Goal: Find specific page/section: Find specific page/section

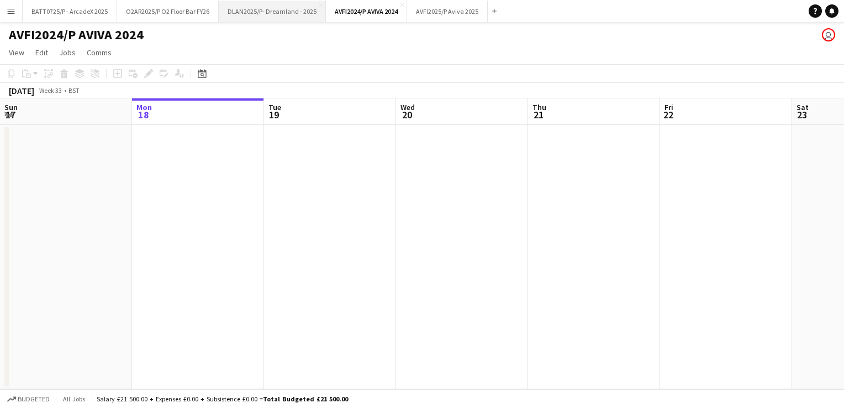
click at [284, 12] on button "DLAN2025/P- Dreamland - 2025 Close" at bounding box center [272, 12] width 107 height 22
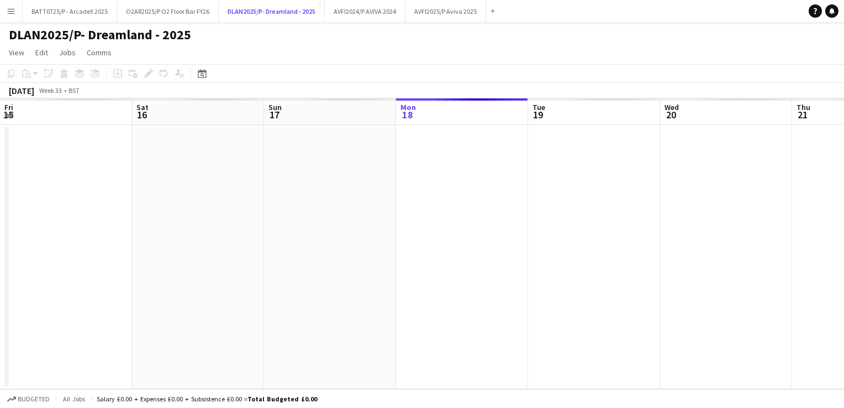
scroll to position [0, 264]
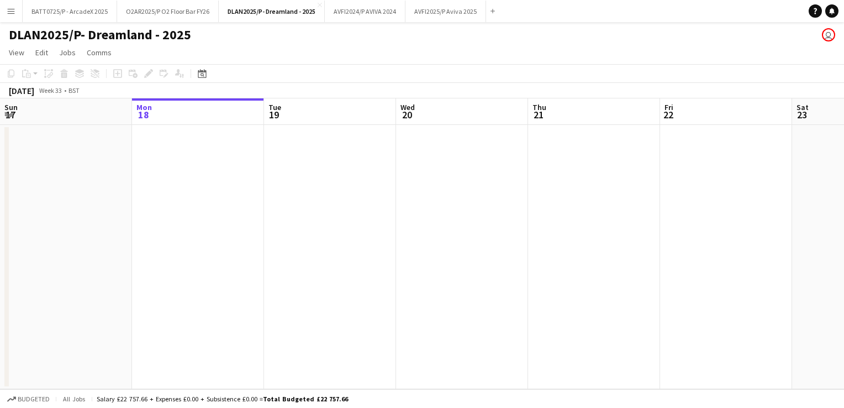
drag, startPoint x: 186, startPoint y: 253, endPoint x: 515, endPoint y: 253, distance: 329.3
click at [522, 253] on app-calendar-viewport "Fri 15 Sat 16 Sun 17 Mon 18 Tue 19 Wed 20 Thu 21 Fri 22 Sat 23 Sun 24 Mon 25 Tu…" at bounding box center [422, 243] width 844 height 291
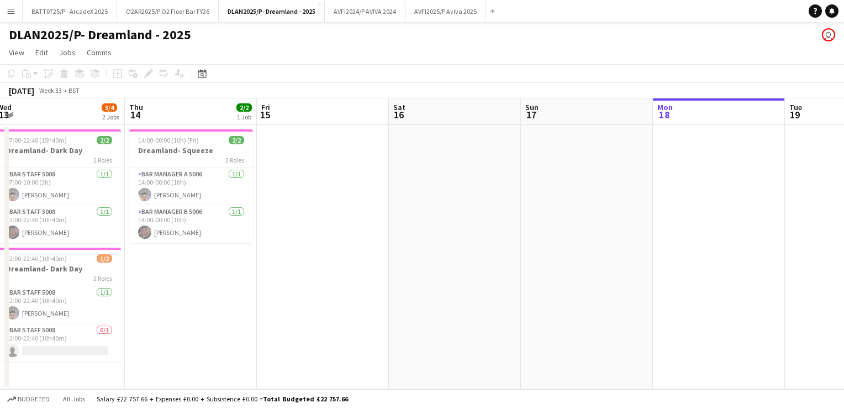
scroll to position [0, 222]
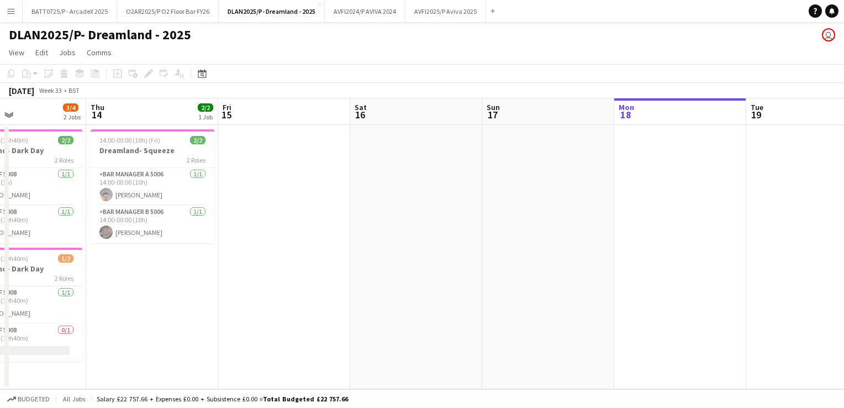
drag, startPoint x: 271, startPoint y: 291, endPoint x: 663, endPoint y: 260, distance: 393.5
click at [664, 260] on app-calendar-viewport "Mon 11 Tue 12 Wed 13 3/4 2 Jobs Thu 14 2/2 1 Job Fri 15 Sat 16 Sun 17 Mon 18 Tu…" at bounding box center [422, 243] width 844 height 291
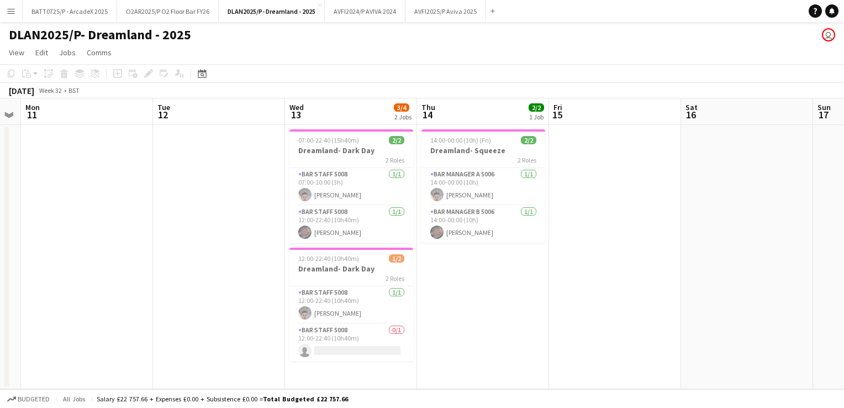
drag, startPoint x: 299, startPoint y: 292, endPoint x: 511, endPoint y: 280, distance: 212.5
click at [511, 280] on app-calendar-viewport "Sat 9 3/3 2 Jobs Sun 10 Mon 11 Tue 12 Wed 13 3/4 2 Jobs Thu 14 2/2 1 Job Fri 15…" at bounding box center [422, 243] width 844 height 291
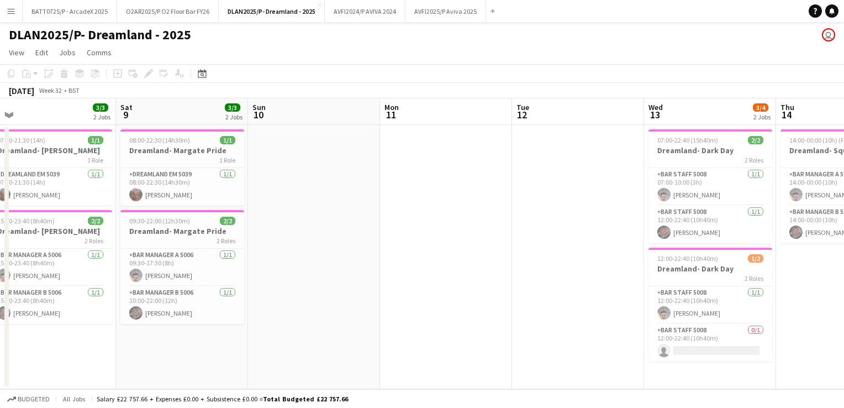
drag, startPoint x: 353, startPoint y: 282, endPoint x: 698, endPoint y: 278, distance: 345.9
click at [698, 278] on app-calendar-viewport "Wed 6 Thu 7 3/3 2 Jobs Fri 8 3/3 2 Jobs Sat 9 3/3 2 Jobs Sun 10 Mon 11 Tue 12 W…" at bounding box center [422, 243] width 844 height 291
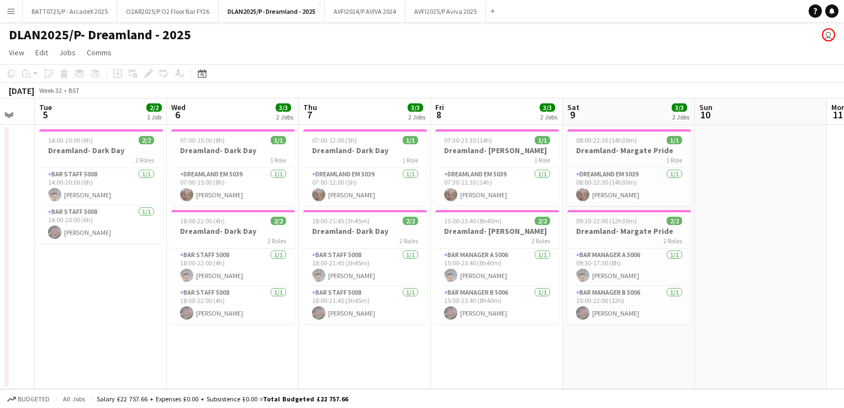
drag, startPoint x: 385, startPoint y: 278, endPoint x: 688, endPoint y: 269, distance: 304.0
click at [688, 269] on app-calendar-viewport "Sun 3 Mon 4 Tue 5 2/2 1 Job Wed 6 3/3 2 Jobs Thu 7 3/3 2 Jobs Fri 8 3/3 2 Jobs …" at bounding box center [422, 243] width 844 height 291
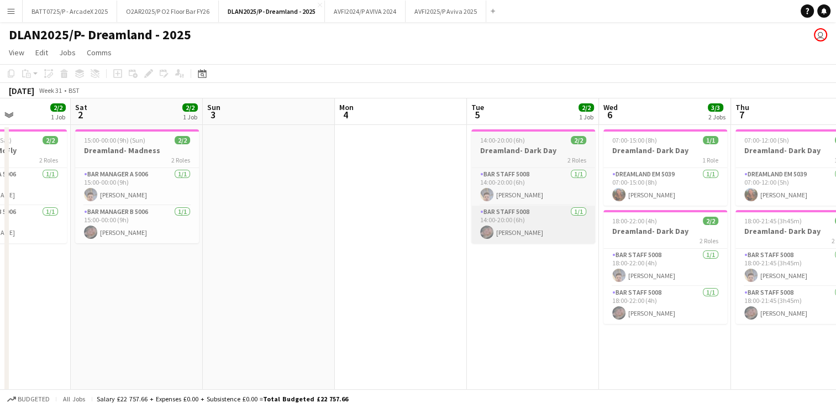
drag, startPoint x: 312, startPoint y: 266, endPoint x: 556, endPoint y: 233, distance: 246.5
click at [740, 253] on app-calendar-viewport "Wed 30 5/5 3 Jobs Thu 31 3/3 2 Jobs Fri 1 2/2 1 Job Sat 2 2/2 1 Job Sun 3 Mon 4…" at bounding box center [418, 282] width 836 height 369
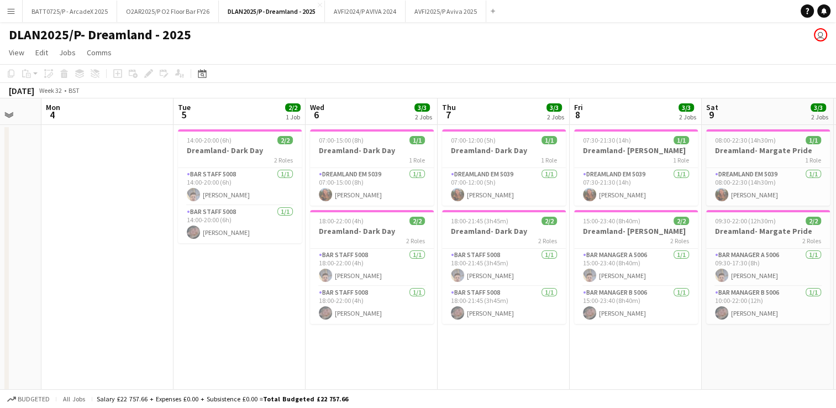
drag, startPoint x: 692, startPoint y: 244, endPoint x: 372, endPoint y: 262, distance: 319.9
click at [372, 262] on app-calendar-viewport "Fri 1 2/2 1 Job Sat 2 2/2 1 Job Sun 3 Mon 4 Tue 5 2/2 1 Job Wed 6 3/3 2 Jobs Th…" at bounding box center [418, 282] width 836 height 369
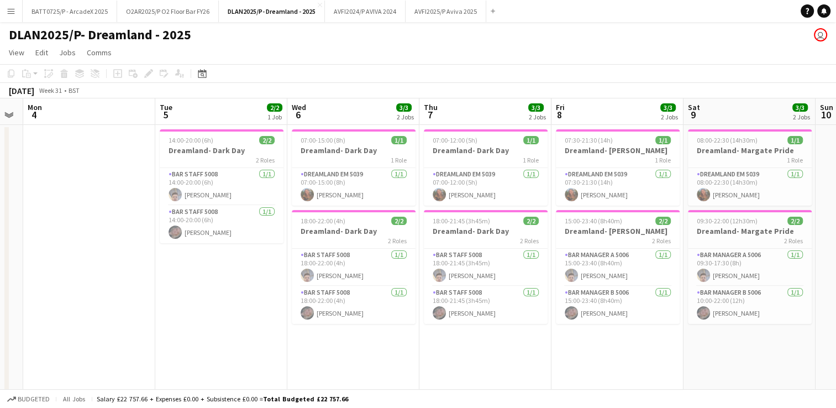
scroll to position [0, 471]
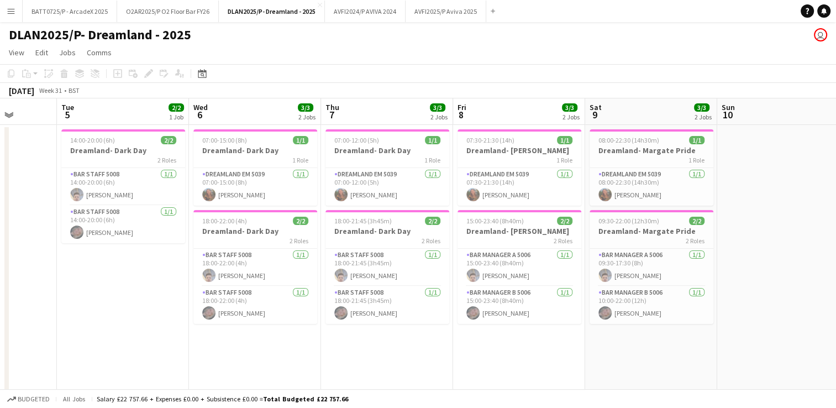
drag, startPoint x: 659, startPoint y: 260, endPoint x: 343, endPoint y: 272, distance: 316.3
click at [343, 272] on app-calendar-viewport "Fri 1 2/2 1 Job Sat 2 2/2 1 Job Sun 3 Mon 4 Tue 5 2/2 1 Job Wed 6 3/3 2 Jobs Th…" at bounding box center [418, 282] width 836 height 369
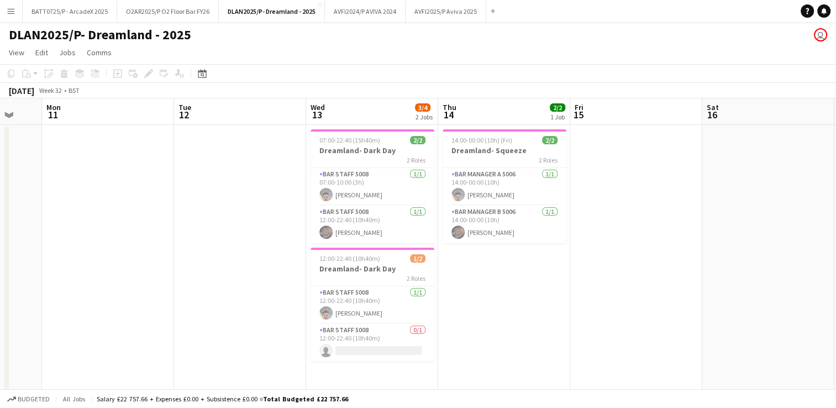
drag, startPoint x: 756, startPoint y: 245, endPoint x: 290, endPoint y: 201, distance: 468.5
click at [213, 214] on app-calendar-viewport "Thu 7 3/3 2 Jobs Fri 8 3/3 2 Jobs Sat 9 3/3 2 Jobs Sun 10 Mon 11 Tue 12 Wed 13 …" at bounding box center [418, 282] width 836 height 369
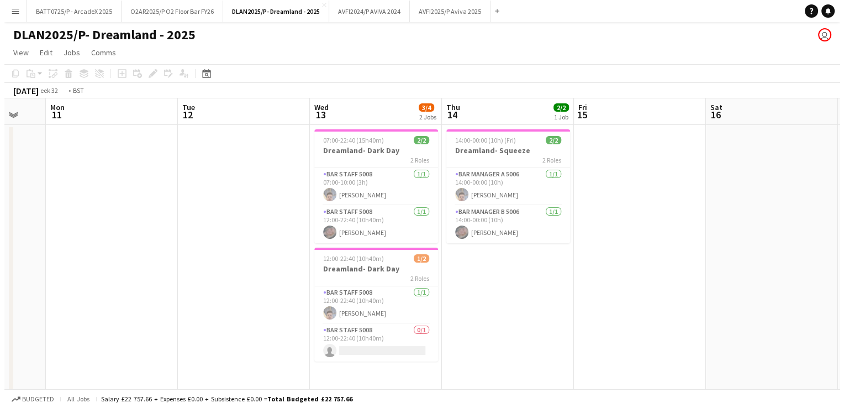
scroll to position [0, 276]
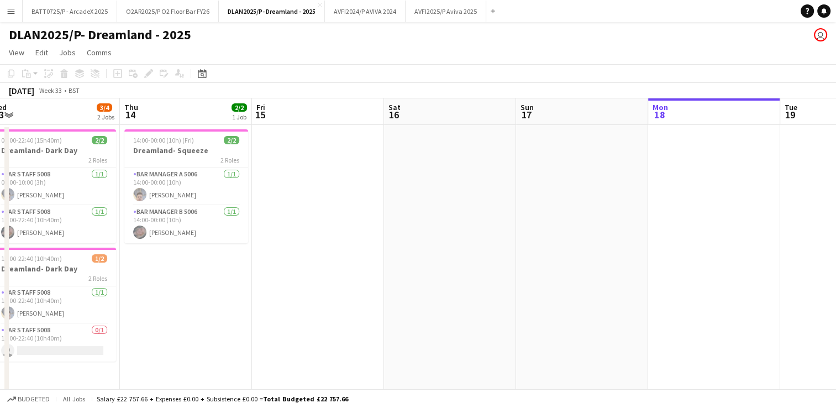
drag, startPoint x: 694, startPoint y: 224, endPoint x: 376, endPoint y: 227, distance: 317.7
click at [376, 227] on app-calendar-viewport "Mon 11 Tue 12 Wed 13 3/4 2 Jobs Thu 14 2/2 1 Job Fri 15 Sat 16 Sun 17 Mon 18 Tu…" at bounding box center [418, 282] width 836 height 369
click at [12, 15] on app-icon "Menu" at bounding box center [11, 11] width 9 height 9
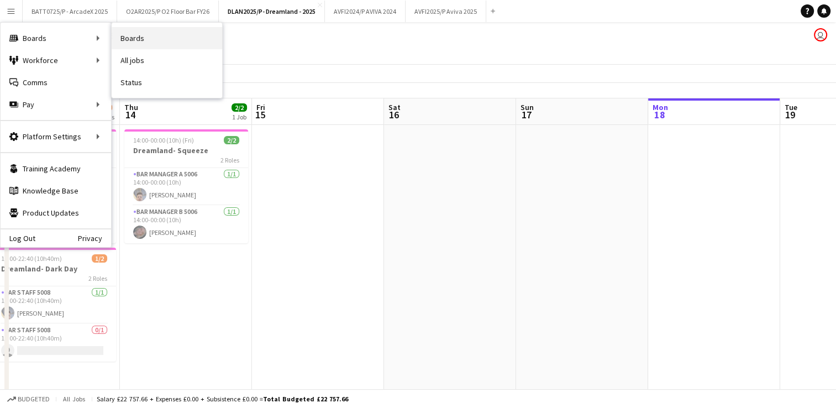
click at [132, 36] on link "Boards" at bounding box center [167, 38] width 111 height 22
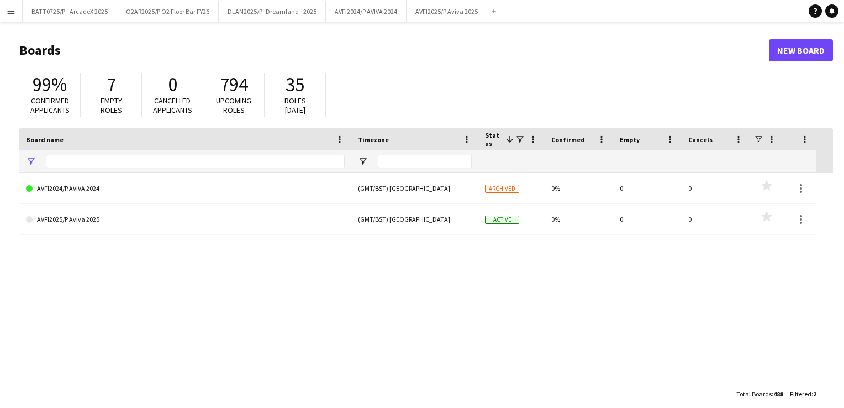
type input "*******"
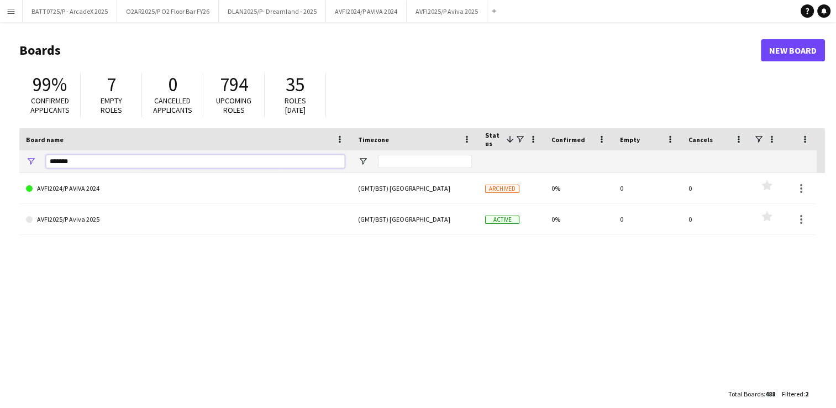
click at [101, 157] on input "*******" at bounding box center [195, 161] width 299 height 13
drag, startPoint x: 101, startPoint y: 157, endPoint x: -2, endPoint y: 154, distance: 102.8
click at [0, 154] on html "Menu Boards Boards Boards All jobs Status Workforce Workforce My Workforce Recr…" at bounding box center [418, 210] width 836 height 421
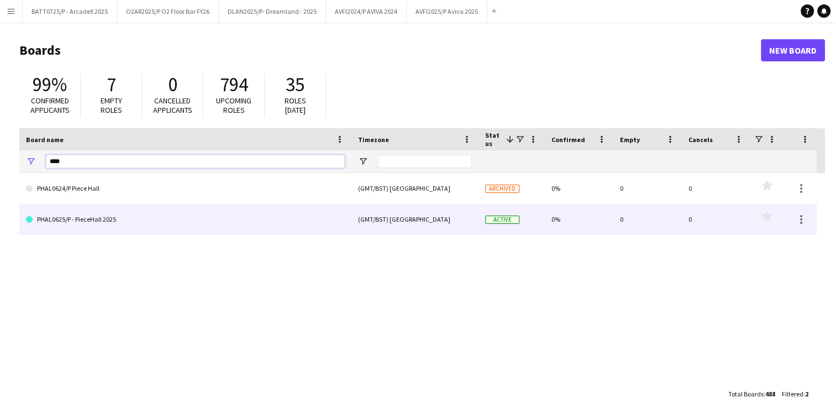
type input "****"
click at [117, 224] on link "PHAL0625/P - PieceHall 2025" at bounding box center [185, 219] width 319 height 31
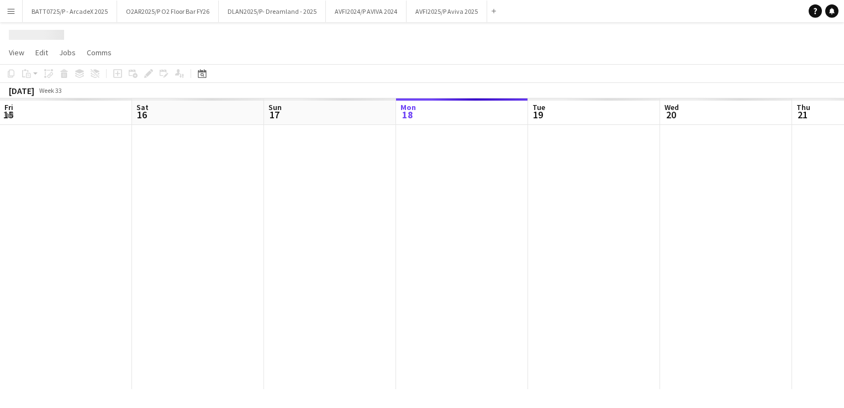
scroll to position [0, 264]
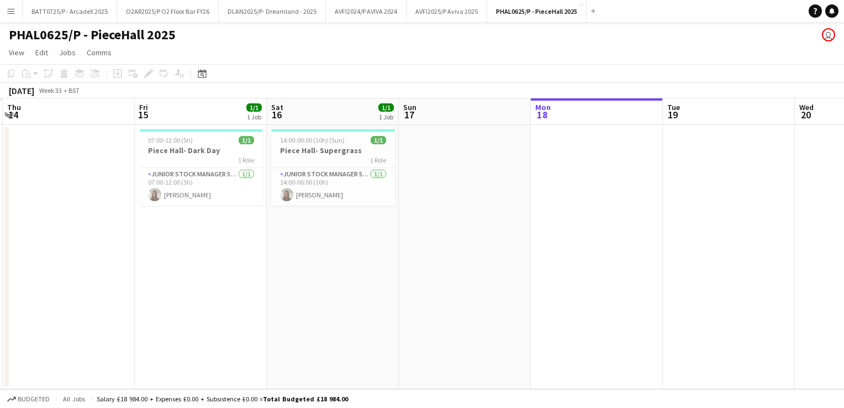
drag, startPoint x: 167, startPoint y: 270, endPoint x: 599, endPoint y: 239, distance: 432.7
click at [603, 239] on app-calendar-viewport "Wed 13 Thu 14 Fri 15 1/1 1 Job Sat 16 1/1 1 Job Sun 17 Mon 18 Tue 19 Wed 20 Thu…" at bounding box center [422, 243] width 844 height 291
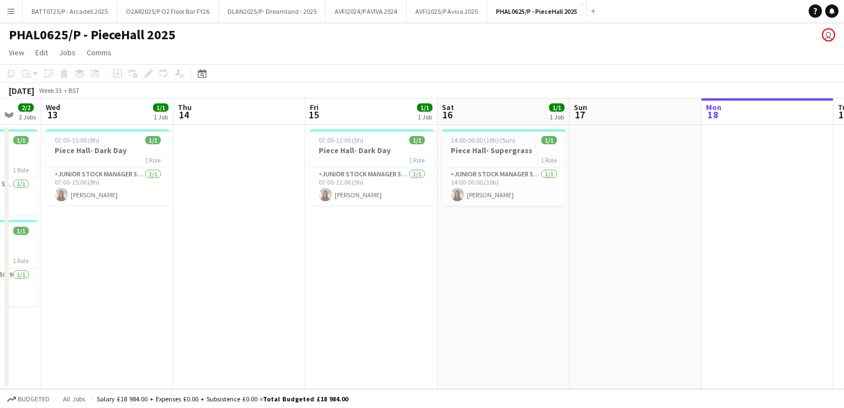
scroll to position [0, 251]
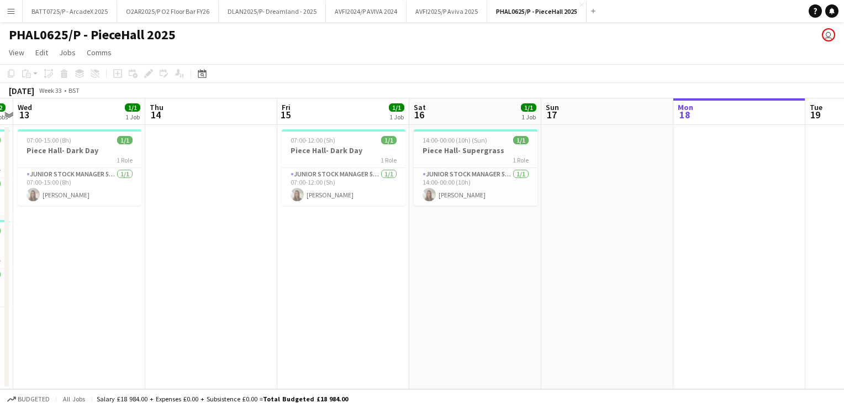
drag, startPoint x: 214, startPoint y: 288, endPoint x: 452, endPoint y: 278, distance: 238.3
click at [452, 278] on app-calendar-viewport "Mon 11 1/1 1 Job Tue 12 2/2 2 Jobs Wed 13 1/1 1 Job Thu 14 Fri 15 1/1 1 Job Sat…" at bounding box center [422, 243] width 844 height 291
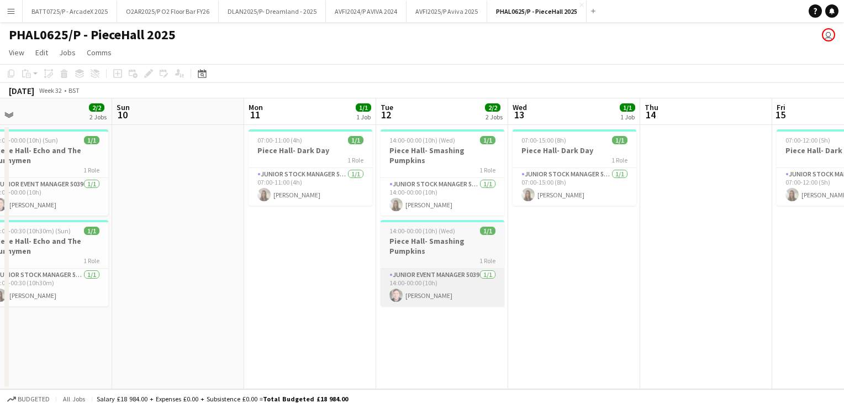
drag, startPoint x: 310, startPoint y: 269, endPoint x: 551, endPoint y: 288, distance: 241.7
click at [805, 278] on app-calendar-viewport "Thu 7 2/3 2 Jobs Fri 8 3/3 2 Jobs Sat 9 2/2 2 Jobs Sun 10 Mon 11 1/1 1 Job Tue …" at bounding box center [422, 243] width 844 height 291
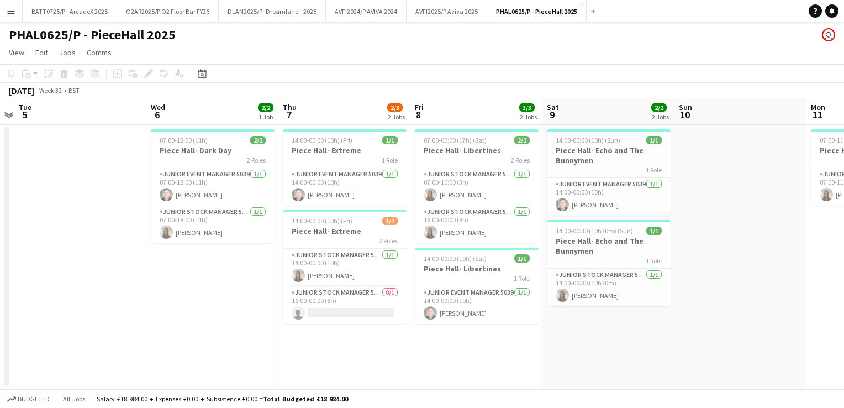
scroll to position [0, 335]
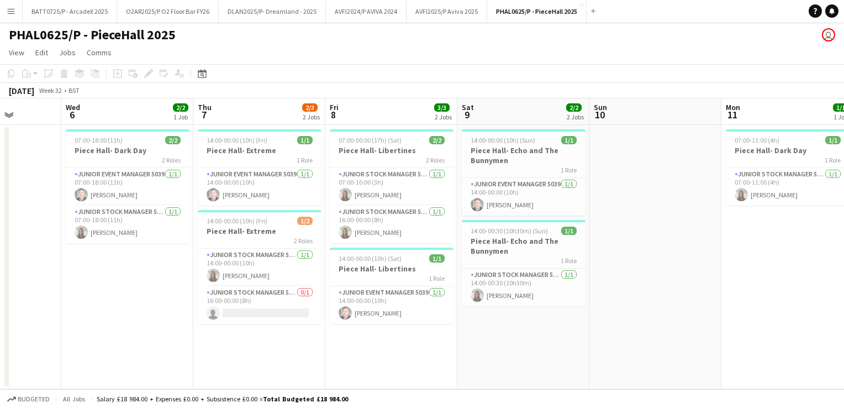
drag, startPoint x: 316, startPoint y: 295, endPoint x: 661, endPoint y: 262, distance: 346.9
click at [661, 262] on app-calendar-viewport "Sun 3 Mon 4 Tue 5 Wed 6 2/2 1 Job Thu 7 2/3 2 Jobs Fri 8 3/3 2 Jobs Sat 9 2/2 2…" at bounding box center [422, 243] width 844 height 291
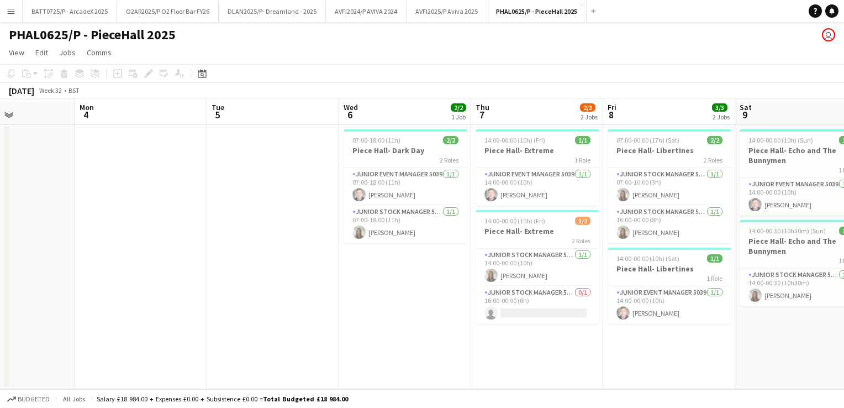
drag, startPoint x: 118, startPoint y: 311, endPoint x: 844, endPoint y: 309, distance: 726.1
click at [844, 311] on html "Menu Boards Boards Boards All jobs Status Workforce Workforce My Workforce Recr…" at bounding box center [422, 204] width 844 height 408
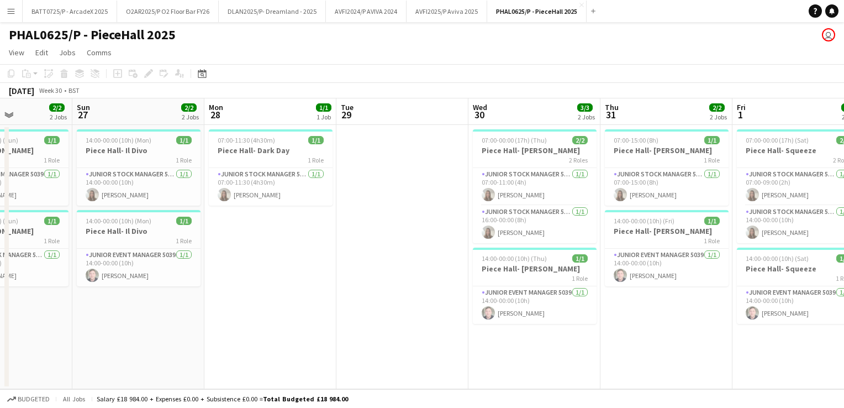
scroll to position [0, 313]
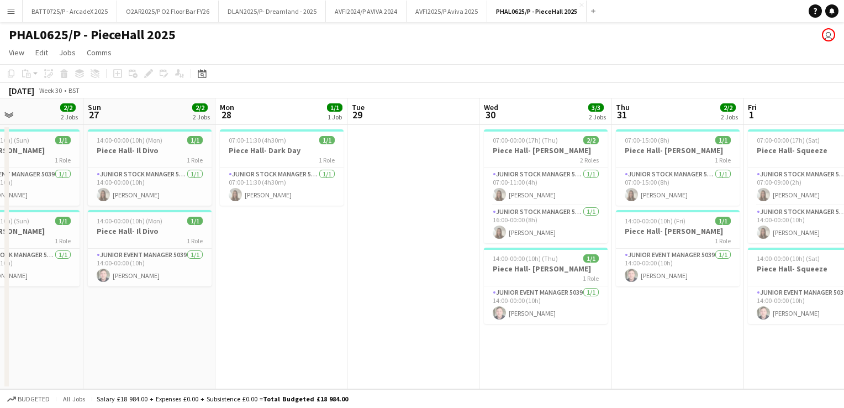
drag, startPoint x: 71, startPoint y: 300, endPoint x: 395, endPoint y: 280, distance: 324.4
click at [690, 291] on app-calendar-viewport "Thu 24 3/3 2 Jobs Fri 25 3/3 2 Jobs Sat 26 2/2 2 Jobs Sun 27 2/2 2 Jobs Mon 28 …" at bounding box center [422, 243] width 844 height 291
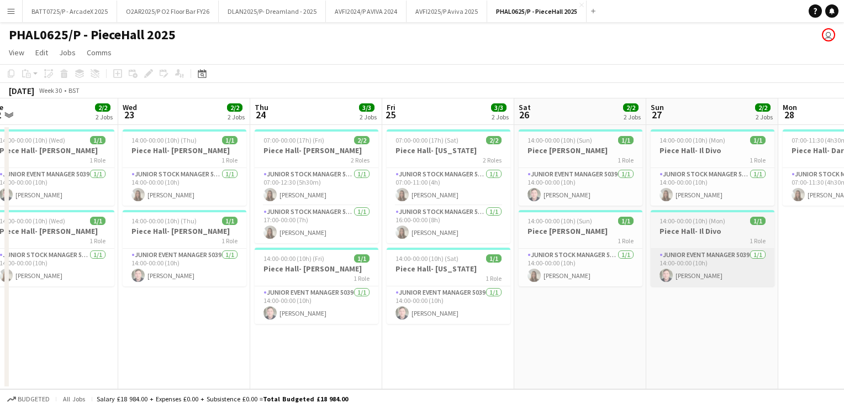
drag, startPoint x: 118, startPoint y: 333, endPoint x: 662, endPoint y: 269, distance: 548.0
click at [676, 297] on app-calendar-viewport "Sun 20 Mon 21 1/1 1 Job Tue 22 2/2 2 Jobs Wed 23 2/2 2 Jobs Thu 24 3/3 2 Jobs F…" at bounding box center [422, 243] width 844 height 291
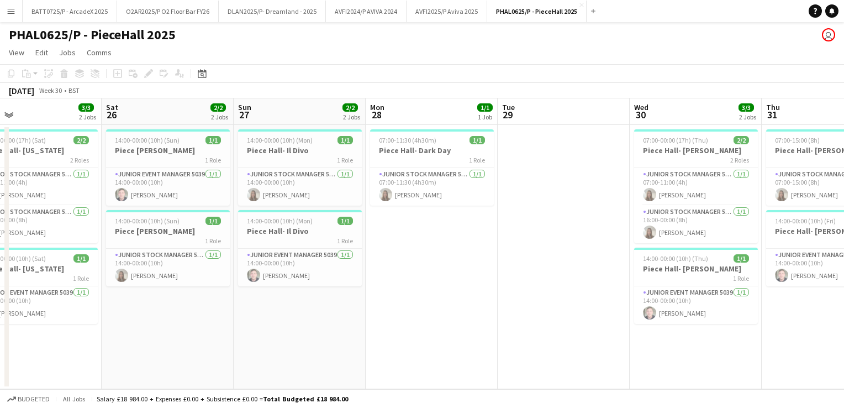
drag, startPoint x: 807, startPoint y: 278, endPoint x: 319, endPoint y: 259, distance: 488.3
click at [238, 284] on app-calendar-viewport "Tue 22 2/2 2 Jobs Wed 23 2/2 2 Jobs Thu 24 3/3 2 Jobs Fri 25 3/3 2 Jobs Sat 26 …" at bounding box center [422, 243] width 844 height 291
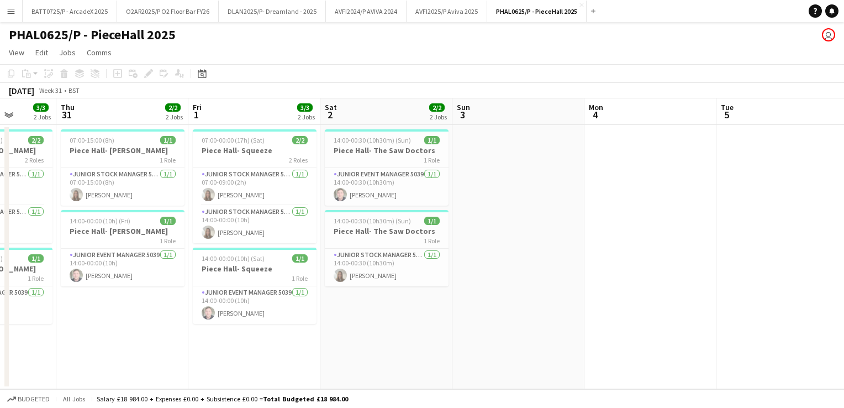
drag, startPoint x: 656, startPoint y: 229, endPoint x: 183, endPoint y: 229, distance: 473.5
click at [183, 229] on app-calendar-viewport "Sun 27 2/2 2 Jobs Mon 28 1/1 1 Job Tue 29 Wed 30 3/3 2 Jobs Thu 31 2/2 2 Jobs F…" at bounding box center [422, 243] width 844 height 291
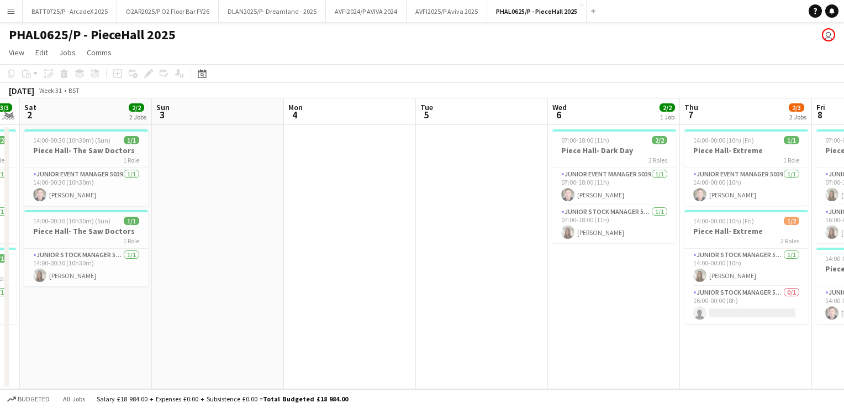
drag, startPoint x: 370, startPoint y: 199, endPoint x: 159, endPoint y: 190, distance: 210.8
click at [39, 202] on app-calendar-viewport "Tue 29 Wed 30 3/3 2 Jobs Thu 31 2/2 2 Jobs Fri 1 3/3 2 Jobs Sat 2 2/2 2 Jobs Su…" at bounding box center [422, 243] width 844 height 291
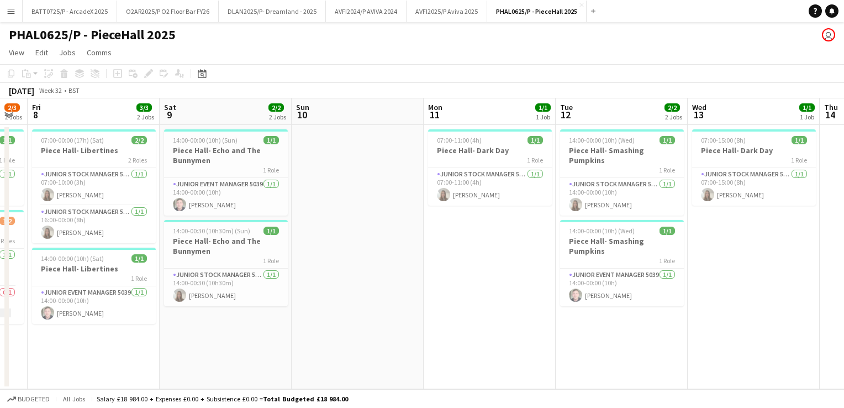
drag, startPoint x: 391, startPoint y: 188, endPoint x: -2, endPoint y: 193, distance: 392.9
click at [0, 193] on html "Menu Boards Boards Boards All jobs Status Workforce Workforce My Workforce Recr…" at bounding box center [422, 204] width 844 height 408
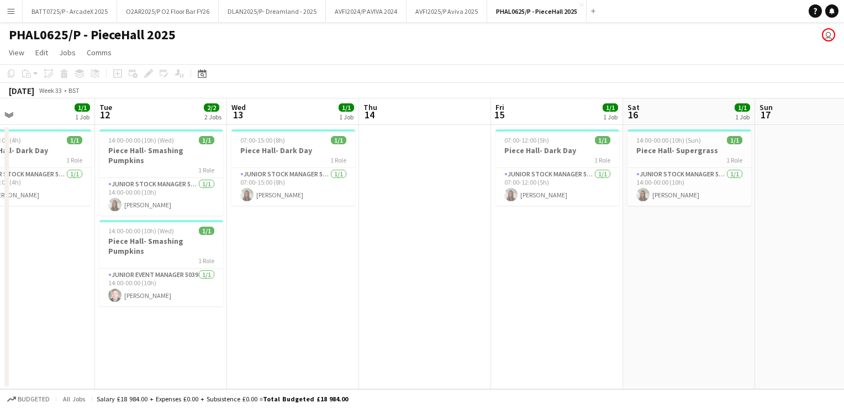
drag, startPoint x: 235, startPoint y: 208, endPoint x: 96, endPoint y: 209, distance: 139.8
click at [96, 209] on app-calendar-viewport "Sat 9 2/2 2 Jobs Sun 10 Mon 11 1/1 1 Job Tue 12 2/2 2 Jobs Wed 13 1/1 1 Job Thu…" at bounding box center [422, 243] width 844 height 291
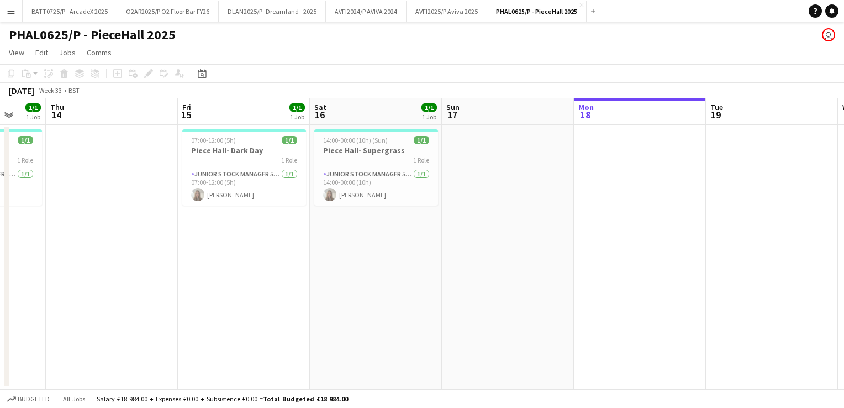
drag, startPoint x: 445, startPoint y: 198, endPoint x: 132, endPoint y: 224, distance: 314.4
click at [132, 224] on app-calendar-viewport "Mon 11 1/1 1 Job Tue 12 2/2 2 Jobs Wed 13 1/1 1 Job Thu 14 Fri 15 1/1 1 Job Sat…" at bounding box center [422, 243] width 844 height 291
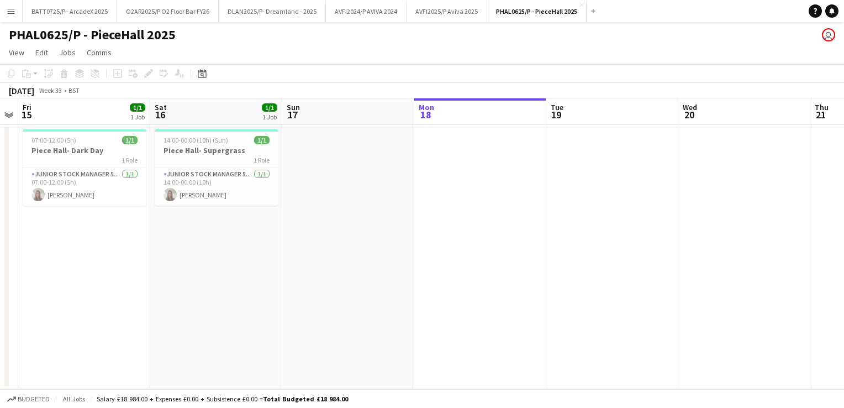
drag, startPoint x: 497, startPoint y: 211, endPoint x: 339, endPoint y: 234, distance: 159.6
click at [339, 237] on app-calendar-viewport "Mon 11 1/1 1 Job Tue 12 2/2 2 Jobs Wed 13 1/1 1 Job Thu 14 Fri 15 1/1 1 Job Sat…" at bounding box center [422, 243] width 844 height 291
